Goal: Information Seeking & Learning: Learn about a topic

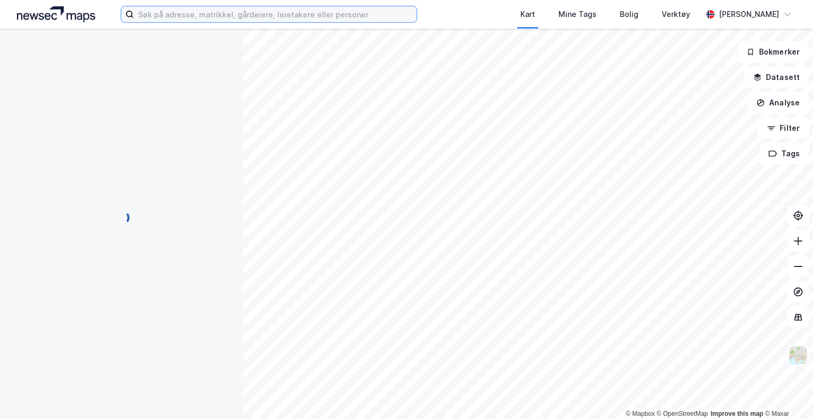
click at [286, 21] on input at bounding box center [275, 14] width 283 height 16
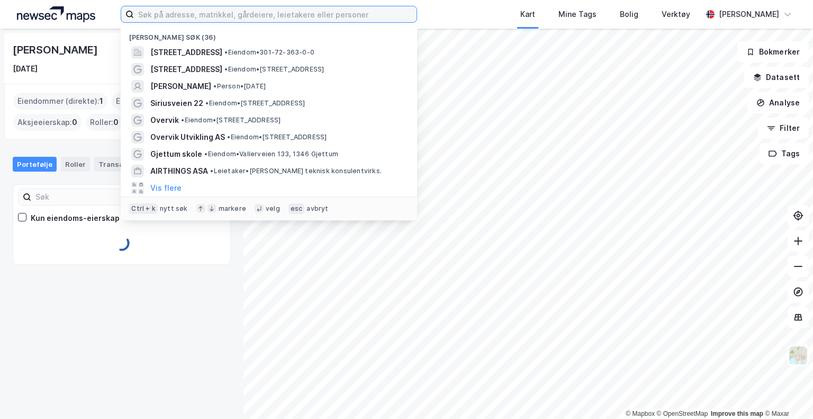
type input "J"
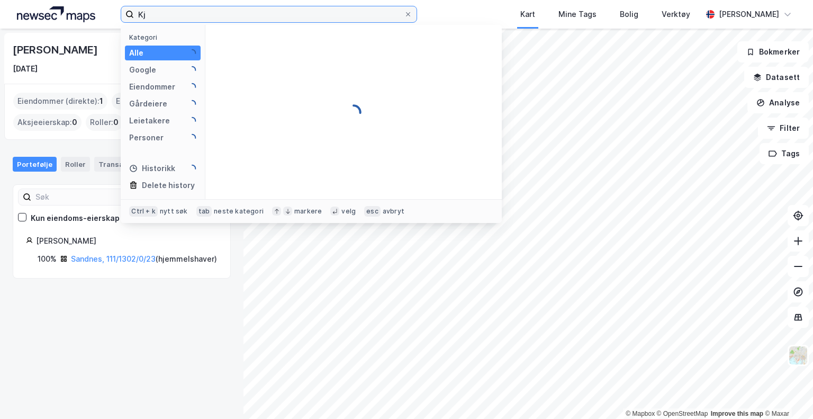
type input "K"
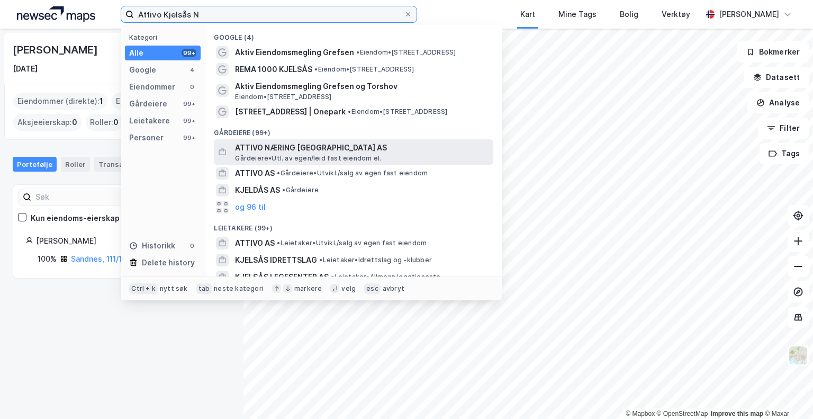
type input "Attivo Kjelsås N"
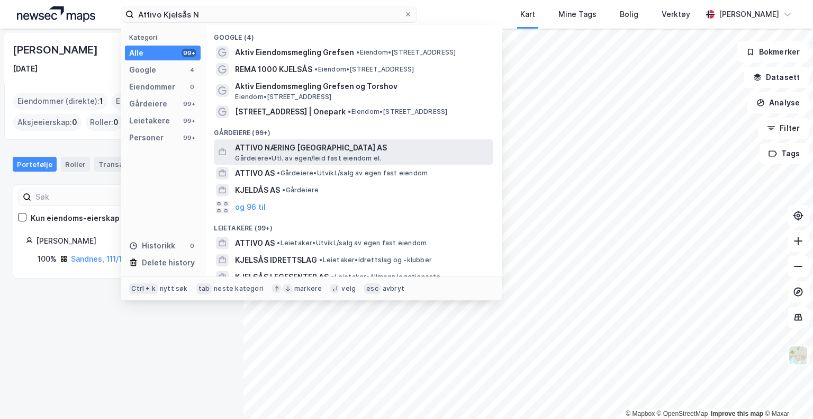
click at [291, 157] on span "Gårdeiere • Utl. av egen/leid fast eiendom el." at bounding box center [308, 158] width 146 height 8
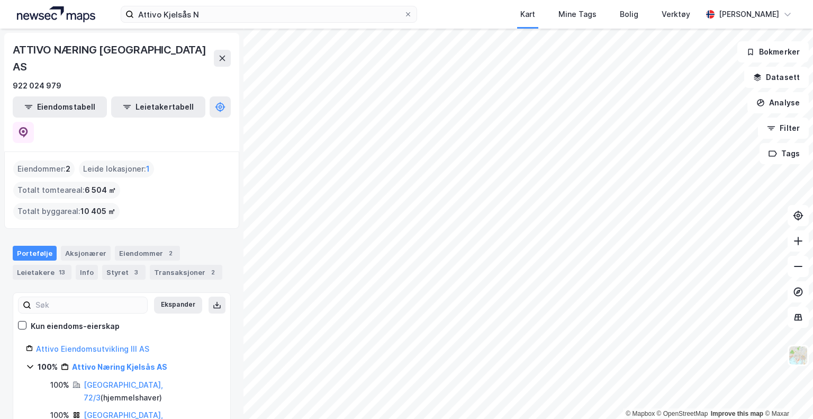
scroll to position [53, 0]
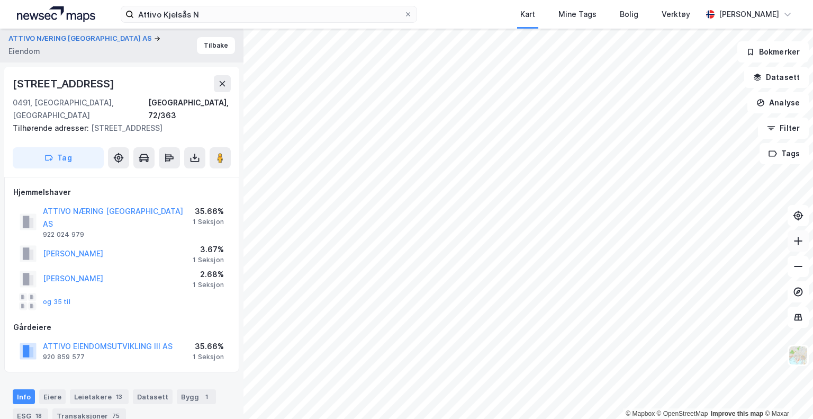
click at [789, 243] on button at bounding box center [798, 240] width 21 height 21
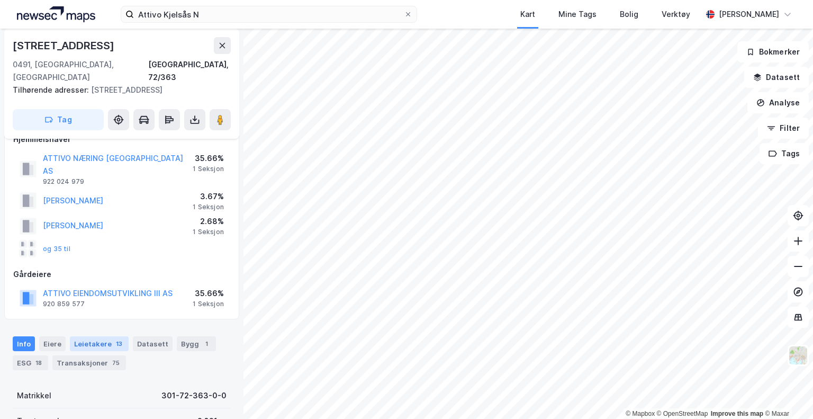
click at [106, 336] on div "Leietakere 13" at bounding box center [99, 343] width 59 height 15
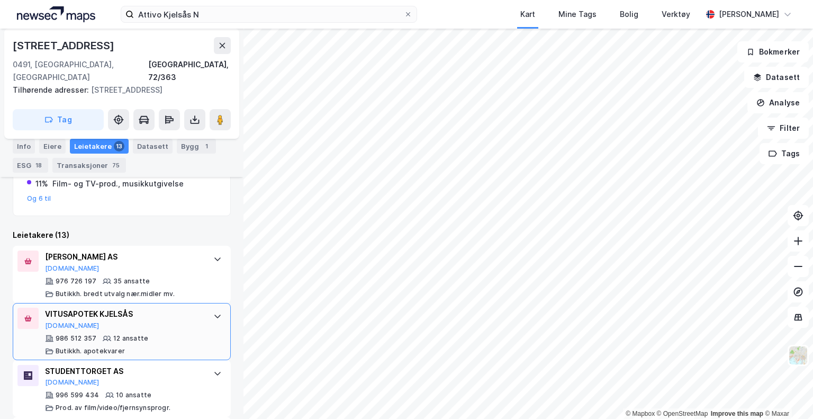
scroll to position [301, 0]
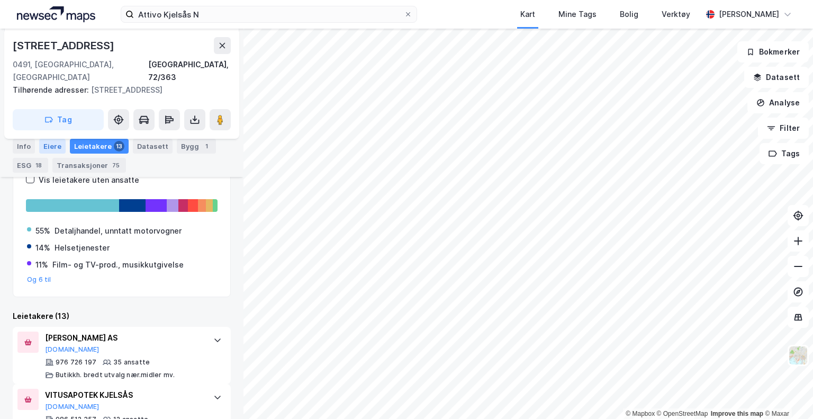
click at [51, 146] on div "Eiere" at bounding box center [52, 146] width 26 height 15
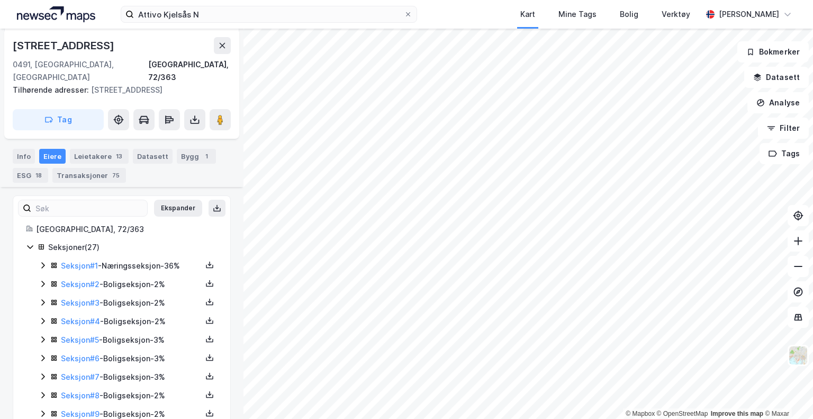
scroll to position [195, 0]
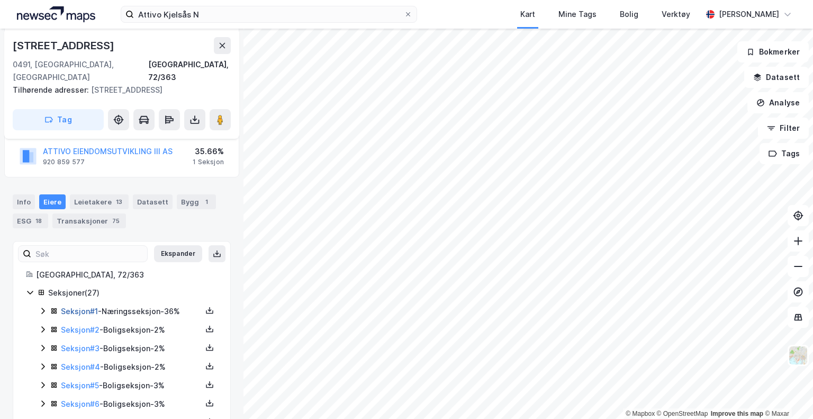
click at [83, 307] on link "Seksjon # 1" at bounding box center [79, 311] width 37 height 9
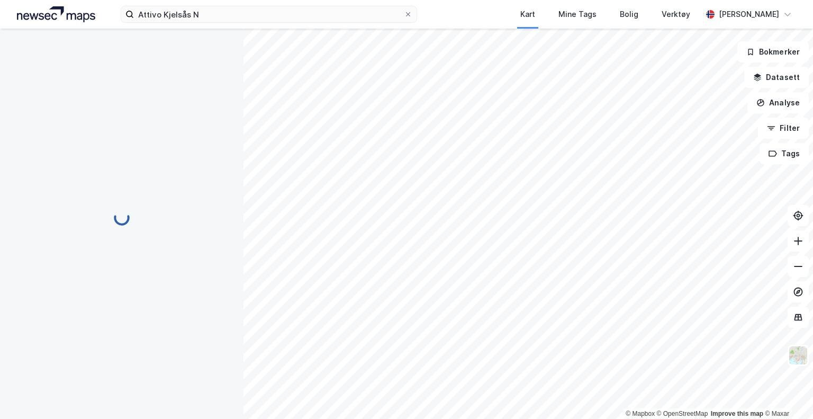
scroll to position [165, 0]
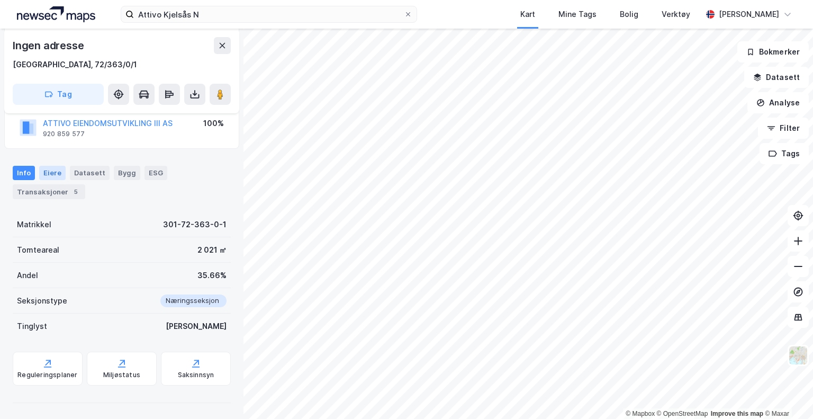
click at [48, 173] on div "Eiere" at bounding box center [52, 173] width 26 height 14
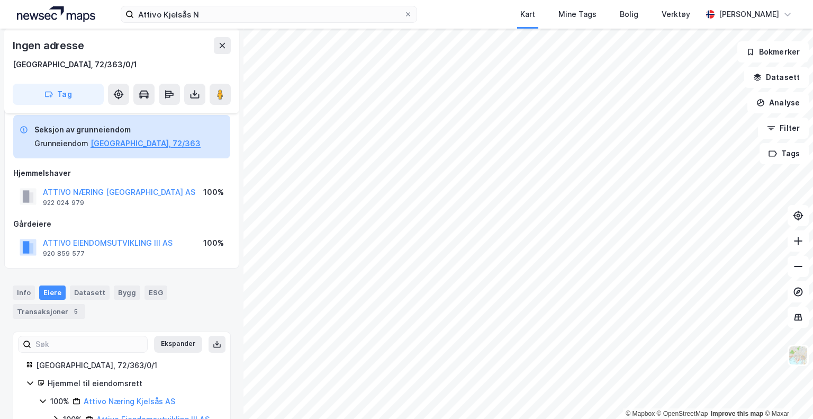
scroll to position [77, 0]
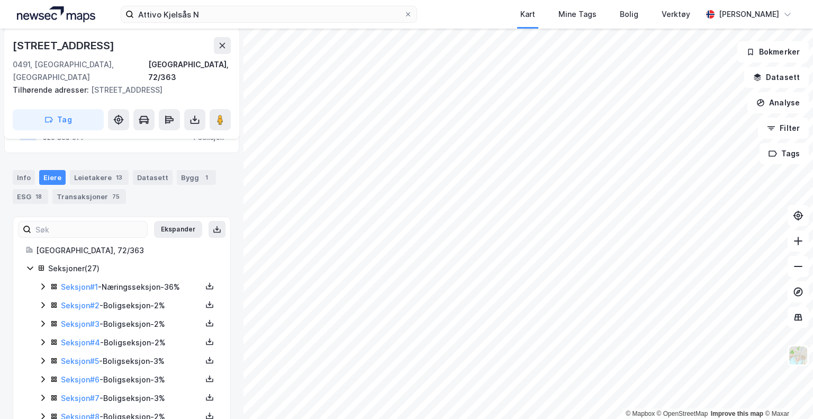
scroll to position [208, 0]
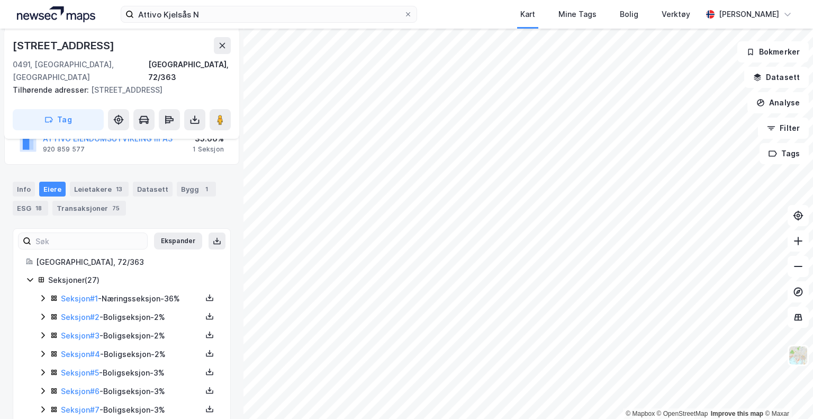
click at [130, 292] on div "Seksjon # 1 - Næringsseksjon - 36%" at bounding box center [131, 298] width 141 height 13
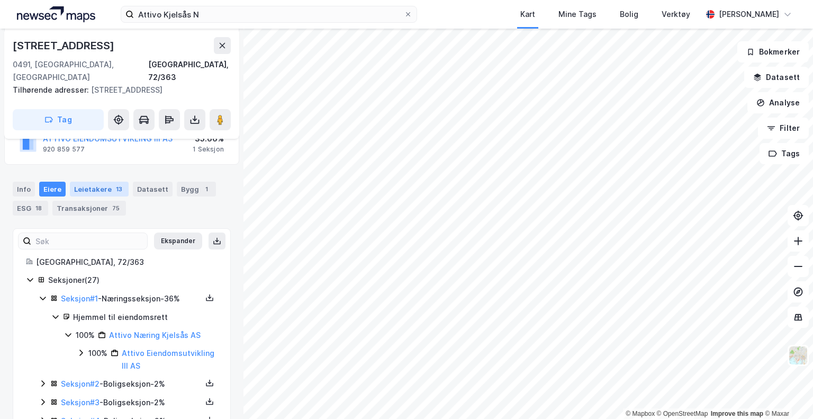
click at [97, 182] on div "Leietakere 13" at bounding box center [99, 189] width 59 height 15
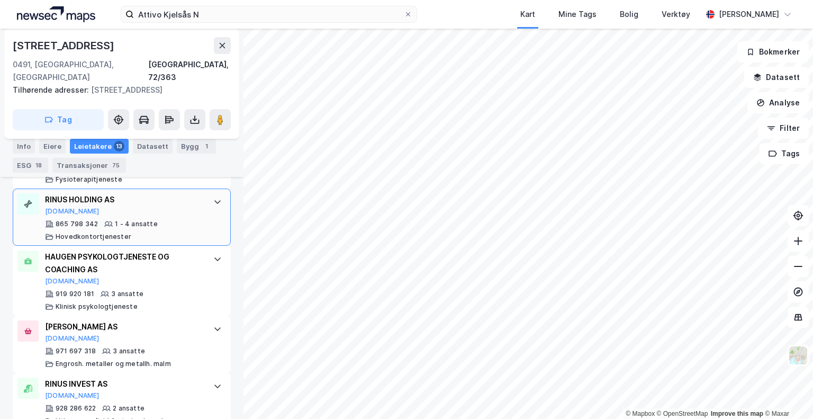
scroll to position [950, 0]
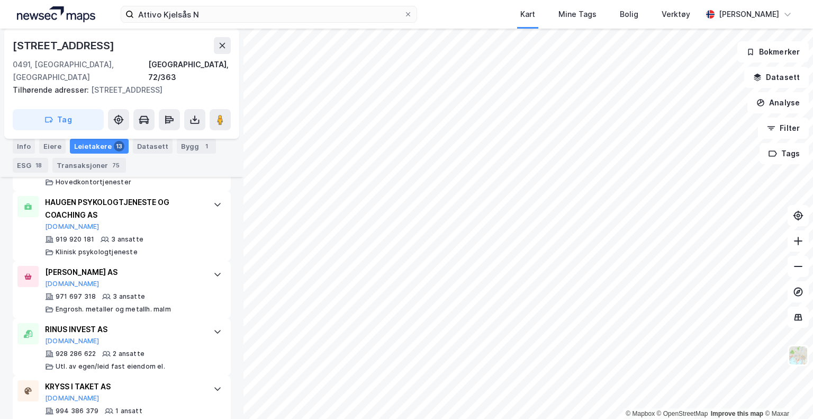
click at [99, 145] on div "Leietakere 13" at bounding box center [99, 146] width 59 height 15
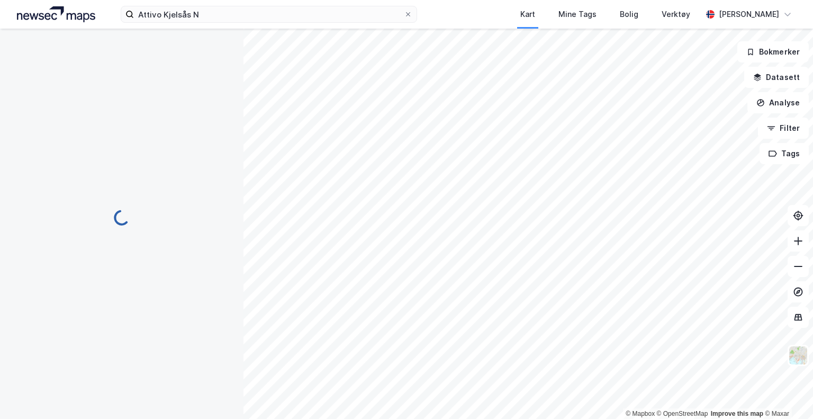
scroll to position [0, 0]
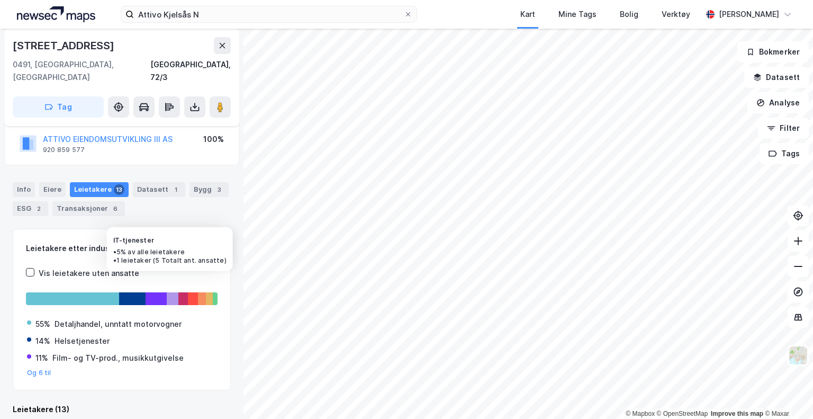
scroll to position [129, 0]
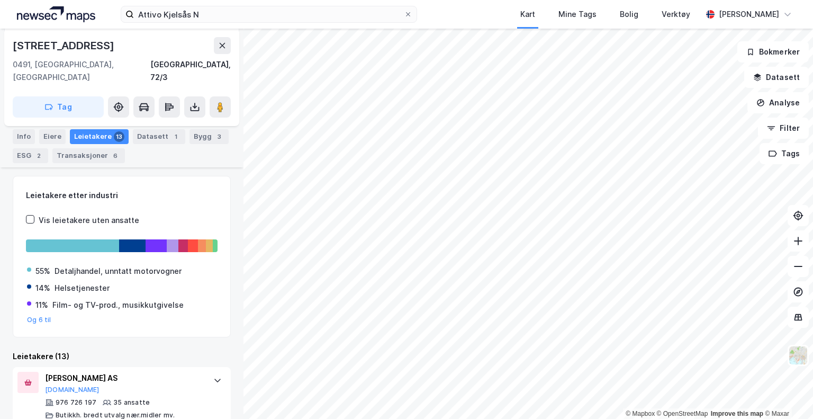
scroll to position [129, 0]
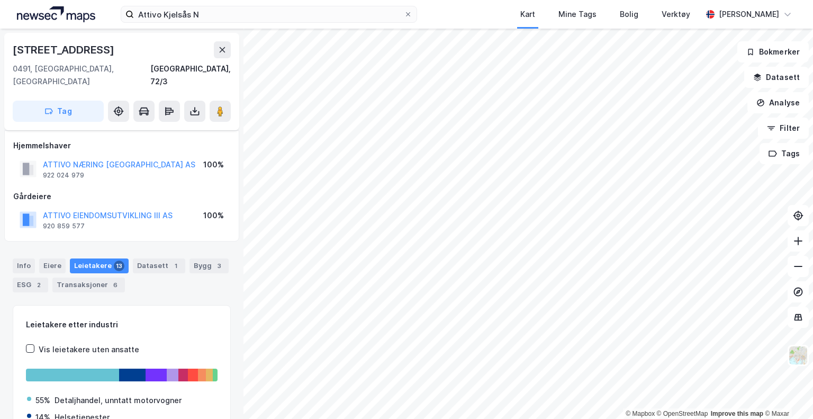
scroll to position [76, 0]
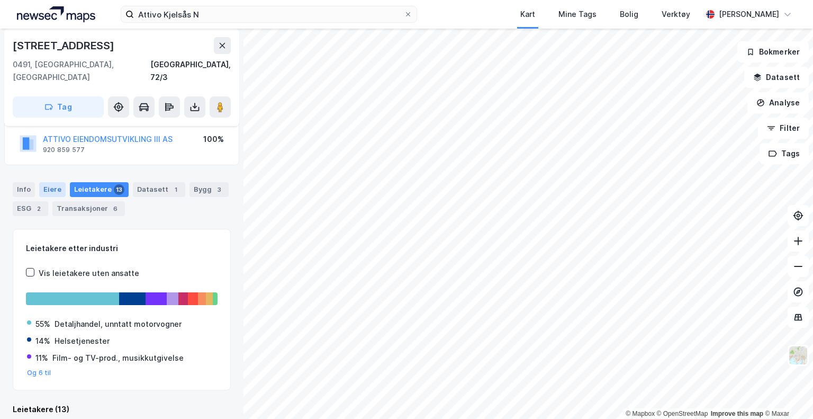
click at [49, 182] on div "Eiere" at bounding box center [52, 189] width 26 height 15
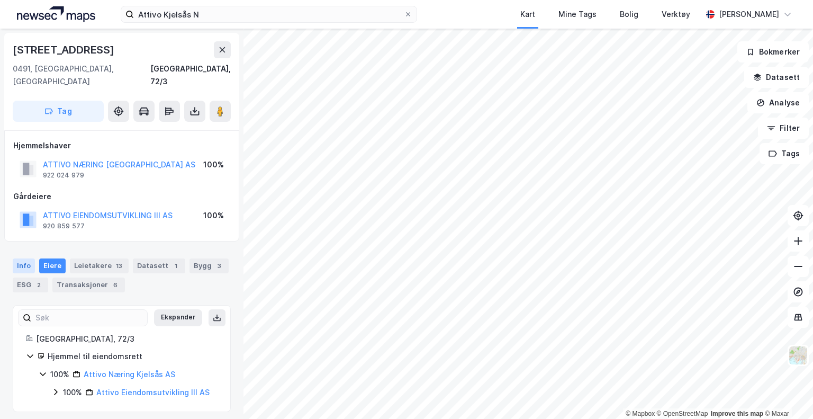
click at [22, 258] on div "Info" at bounding box center [24, 265] width 22 height 15
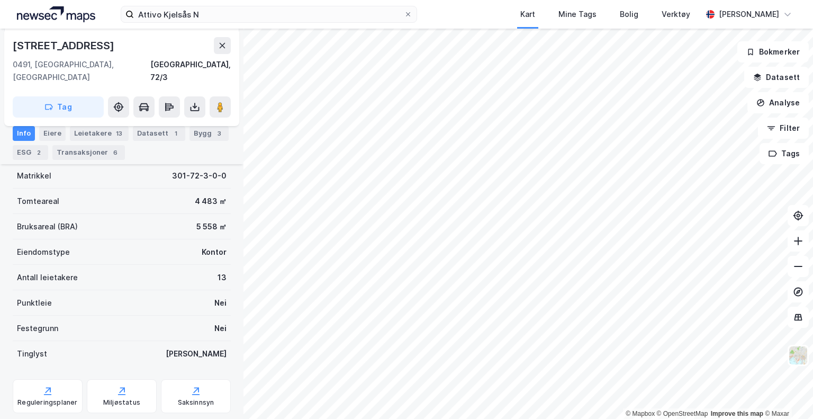
scroll to position [157, 0]
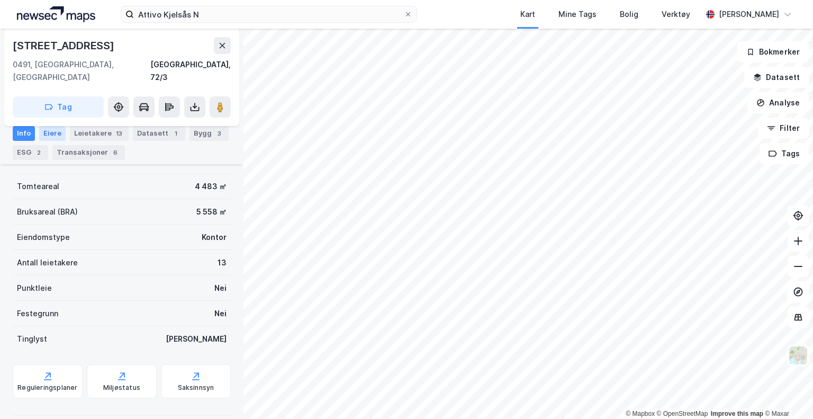
click at [49, 130] on div "Eiere" at bounding box center [52, 133] width 26 height 15
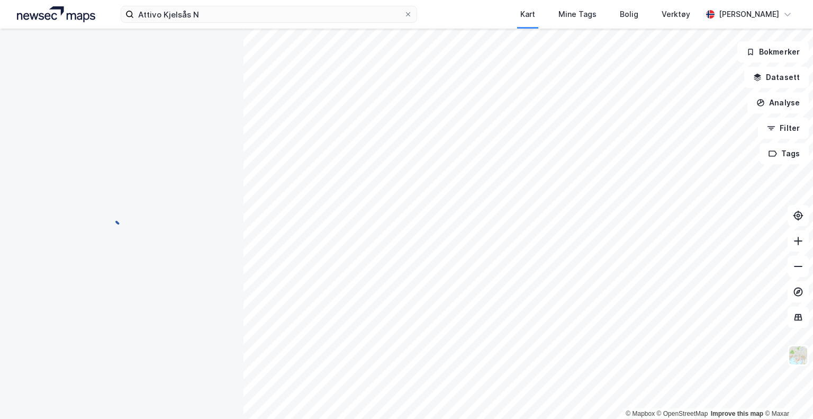
scroll to position [56, 0]
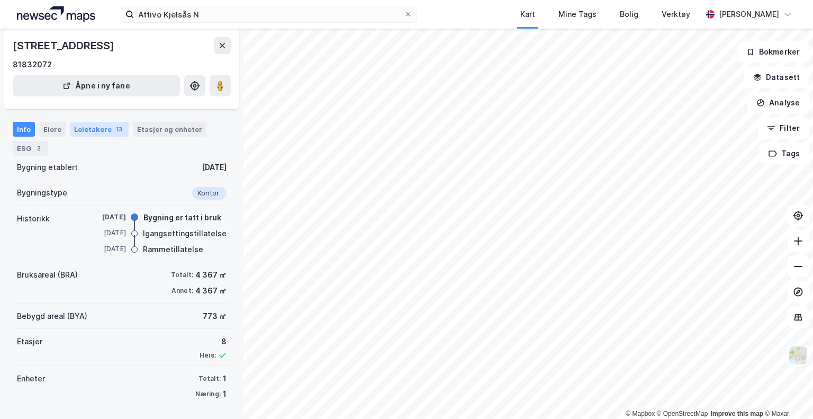
click at [83, 130] on div "Leietakere 13" at bounding box center [99, 129] width 59 height 15
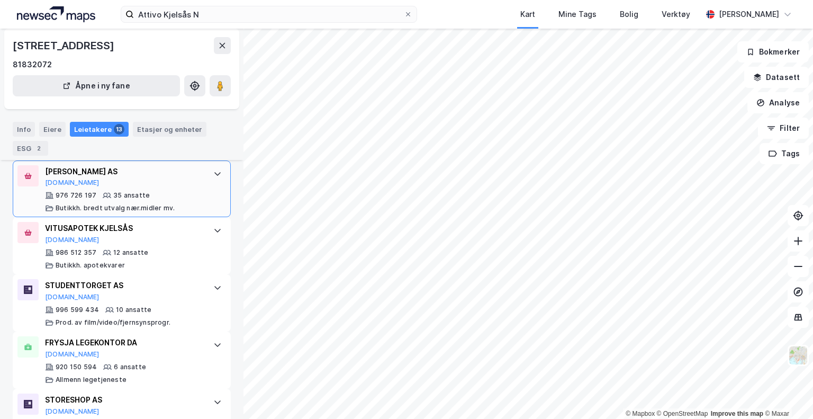
scroll to position [265, 0]
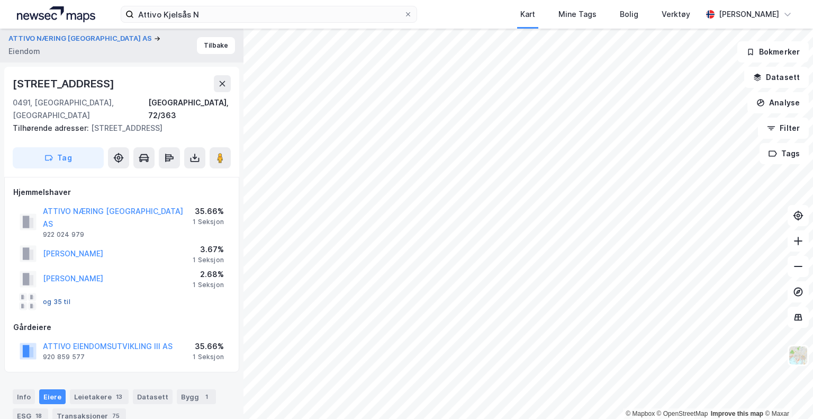
click at [0, 0] on button "og 35 til" at bounding box center [0, 0] width 0 height 0
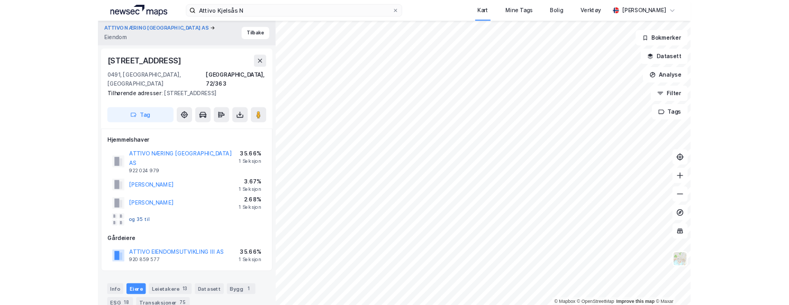
scroll to position [218, 0]
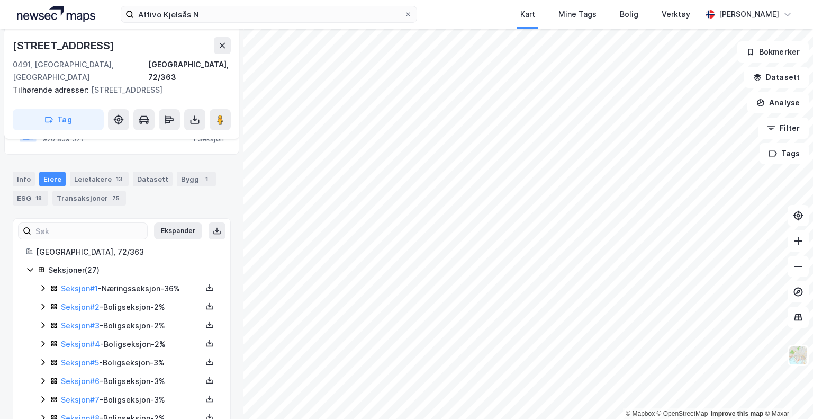
click at [154, 282] on div "Seksjon # 1 - Næringsseksjon - 36%" at bounding box center [131, 288] width 141 height 13
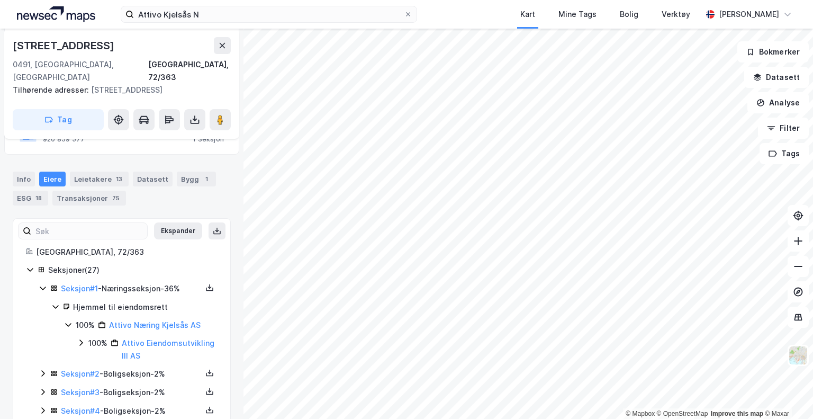
click at [142, 282] on div "Seksjon # 1 - Næringsseksjon - 36%" at bounding box center [131, 288] width 141 height 13
